Goal: Communication & Community: Answer question/provide support

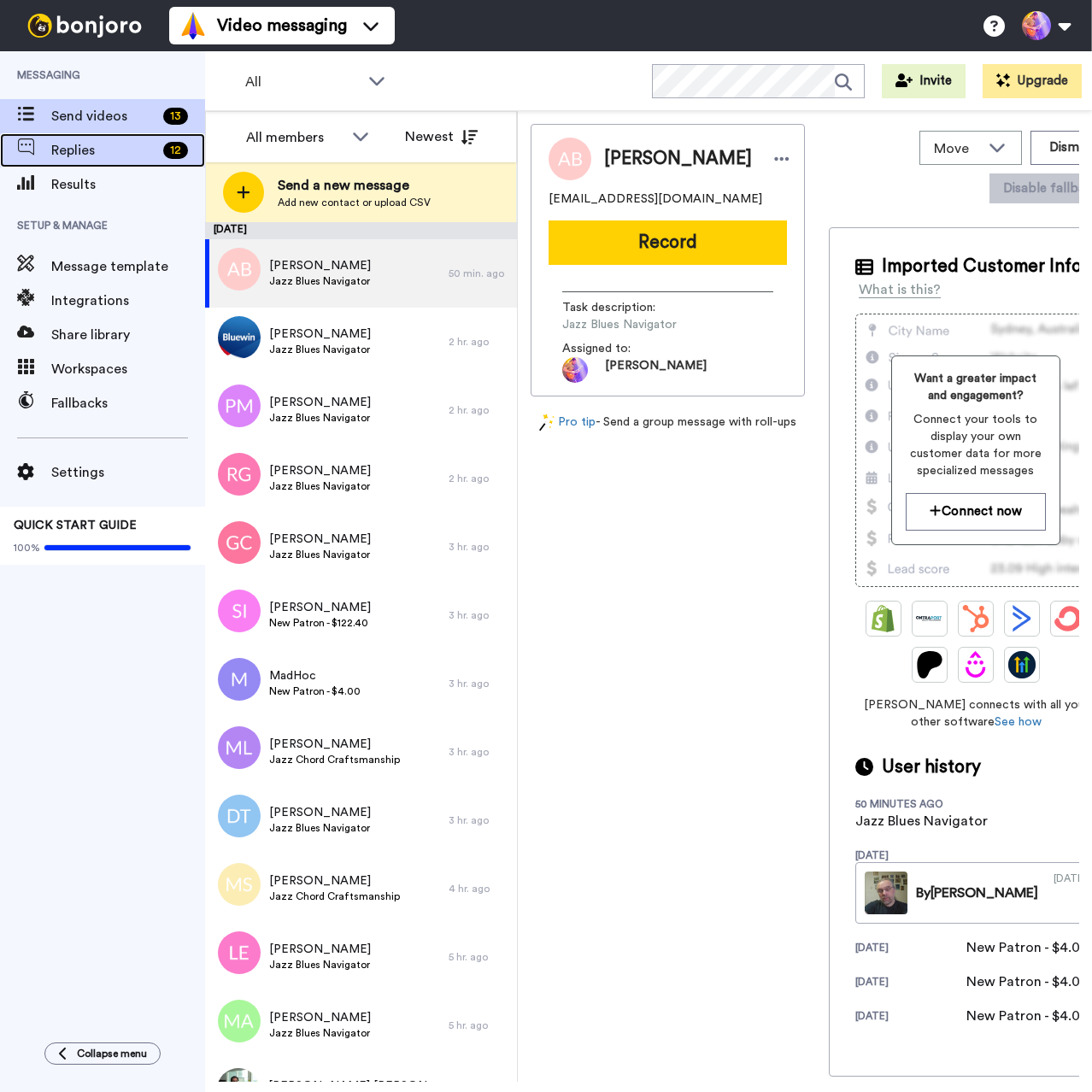
click at [105, 154] on span "Replies" at bounding box center [104, 150] width 105 height 21
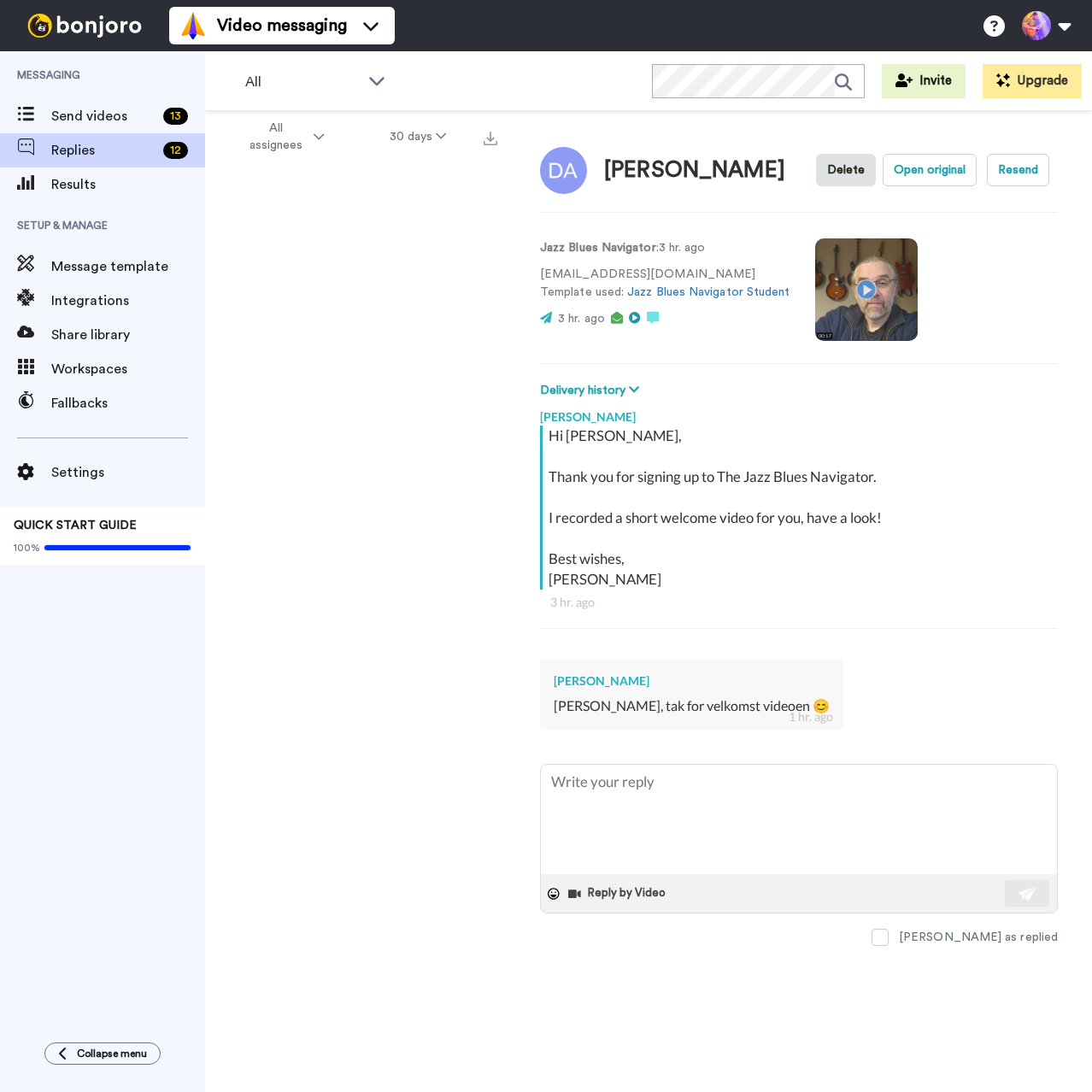
type textarea "x"
